Goal: Navigation & Orientation: Understand site structure

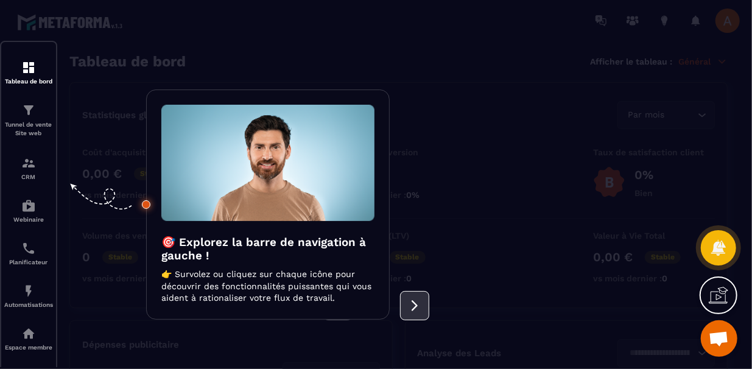
click at [410, 301] on icon at bounding box center [414, 305] width 13 height 13
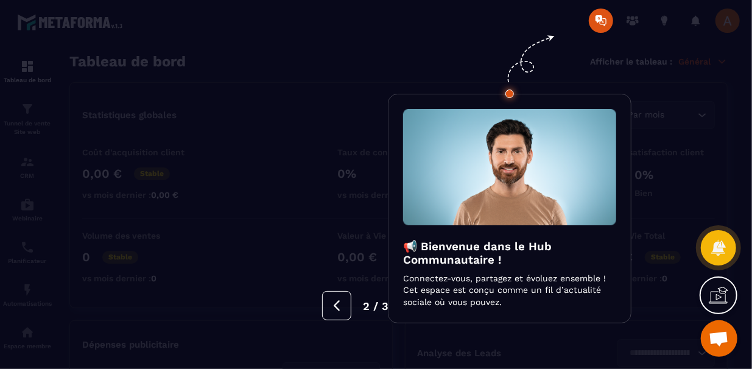
click at [418, 316] on div "📢 Bienvenue dans le Hub Communautaire ! Connectez-vous, partagez et évoluez ens…" at bounding box center [509, 209] width 243 height 230
click at [410, 343] on div at bounding box center [376, 184] width 752 height 369
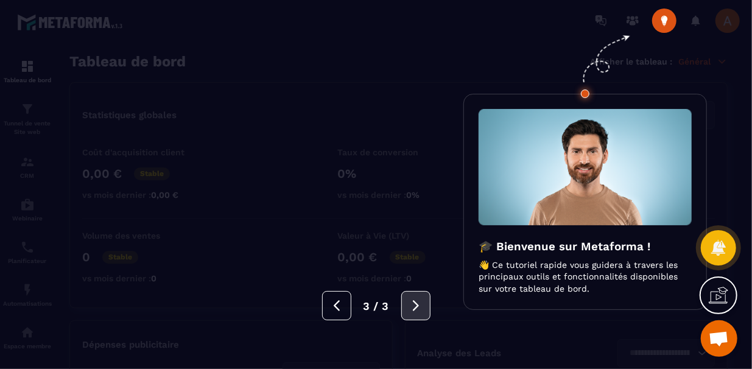
click at [425, 298] on button at bounding box center [415, 305] width 29 height 29
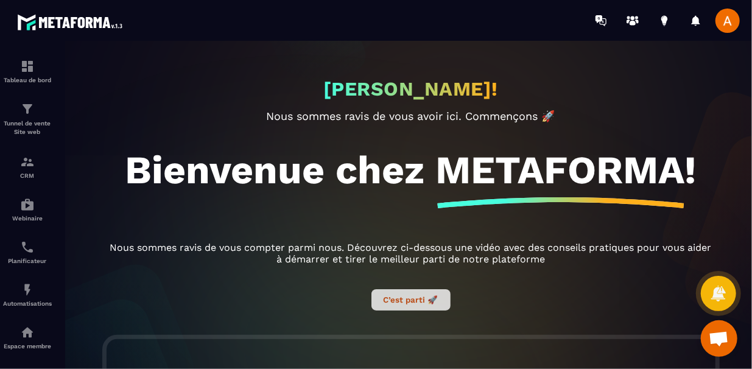
click at [420, 302] on button "C’est parti 🚀" at bounding box center [410, 299] width 79 height 21
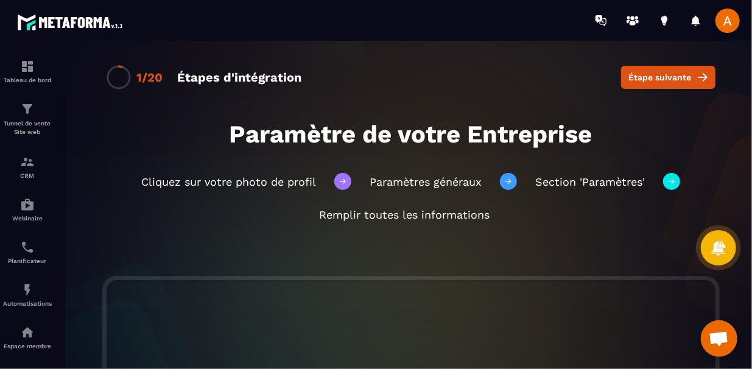
click at [475, 260] on div "1/20 Étapes d'intégration Étape suivante Paramètre de votre Entreprise Cliquez …" at bounding box center [410, 205] width 706 height 328
click at [739, 27] on div at bounding box center [727, 21] width 24 height 24
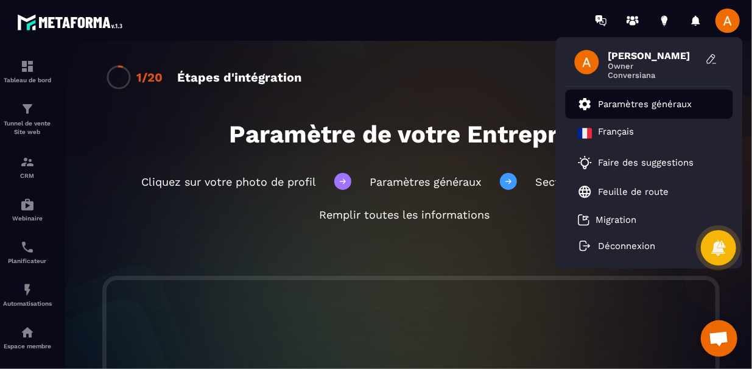
click at [683, 99] on p "Paramètres généraux" at bounding box center [645, 104] width 94 height 11
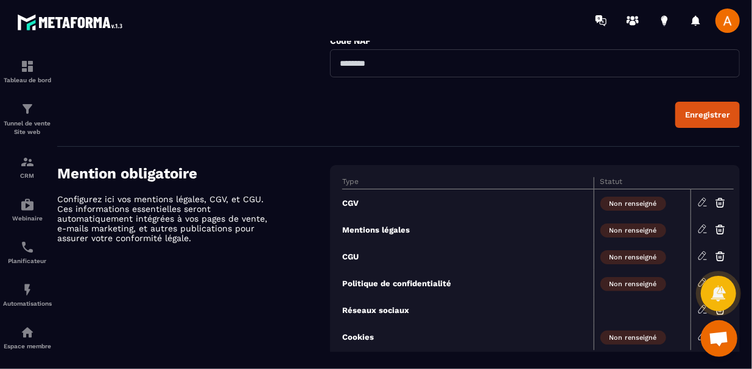
scroll to position [459, 0]
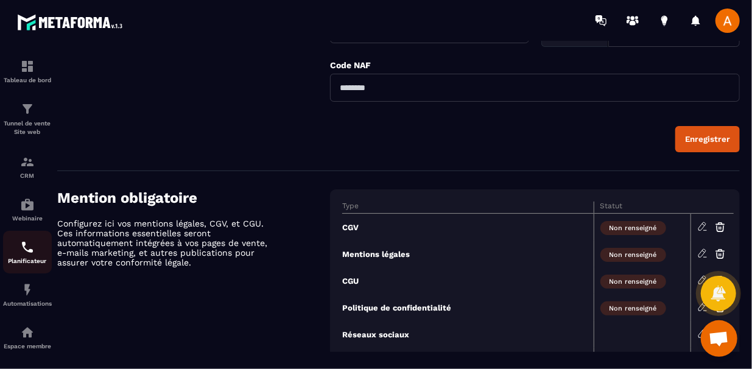
click at [33, 243] on img at bounding box center [27, 247] width 15 height 15
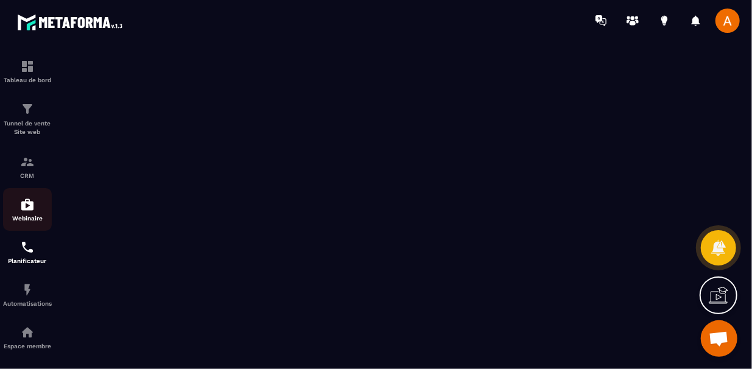
click at [33, 204] on img at bounding box center [27, 204] width 15 height 15
click at [33, 204] on div at bounding box center [376, 205] width 752 height 328
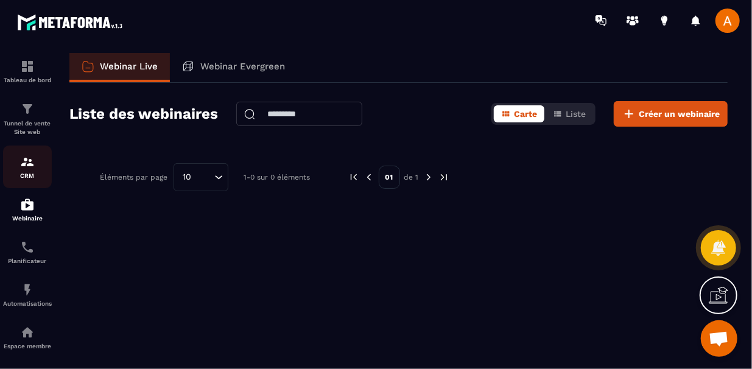
click at [34, 158] on img at bounding box center [27, 162] width 15 height 15
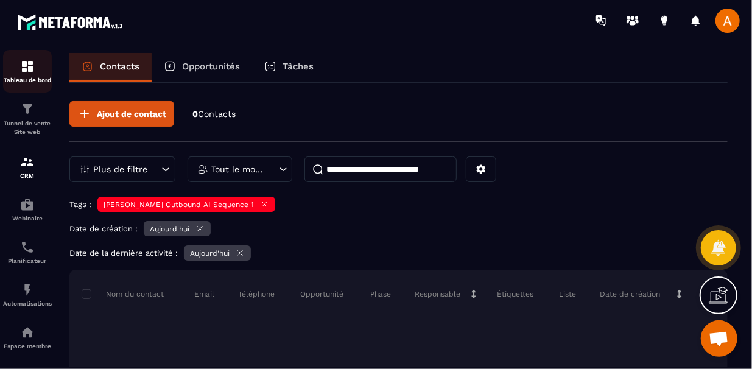
click at [35, 80] on p "Tableau de bord" at bounding box center [27, 80] width 49 height 7
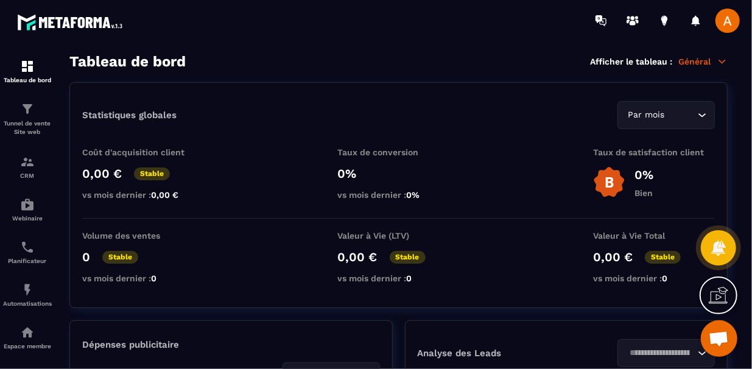
click at [78, 131] on div "Statistiques globales Par mois Loading... Coût d'acquisition client 0,00 € Stab…" at bounding box center [398, 195] width 658 height 226
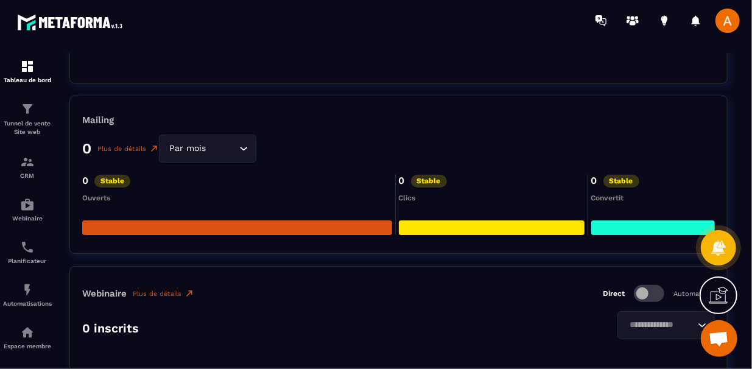
scroll to position [2020, 0]
